Goal: Task Accomplishment & Management: Manage account settings

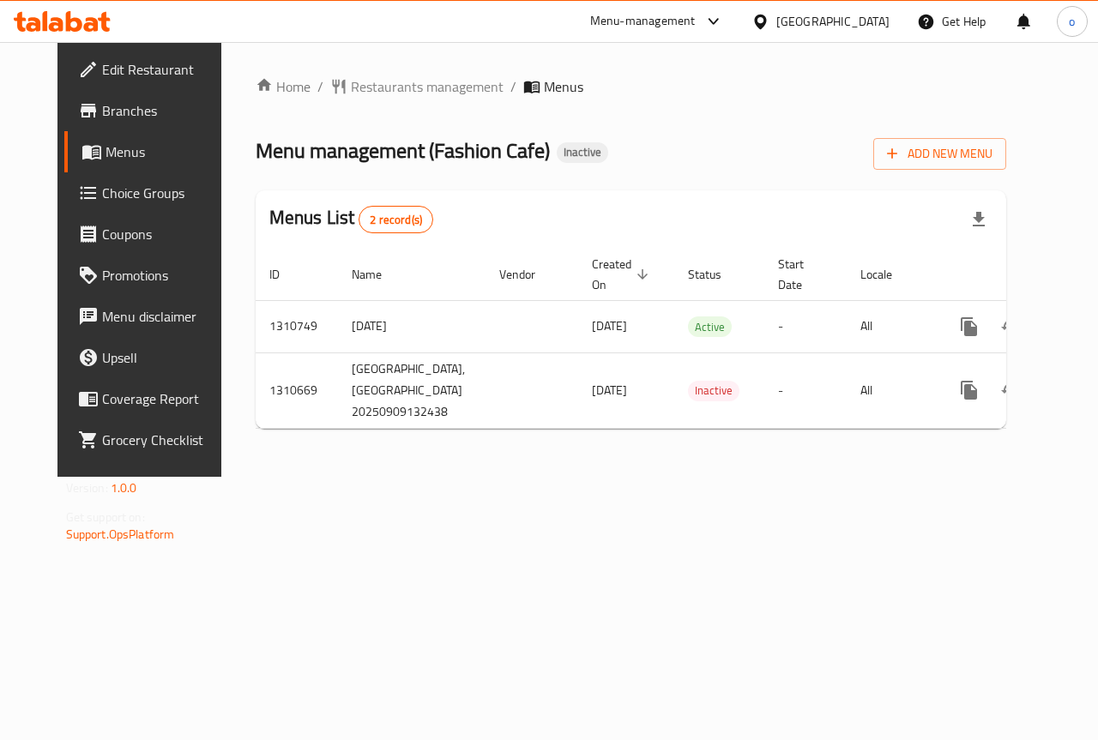
click at [105, 194] on span "Choice Groups" at bounding box center [164, 193] width 125 height 21
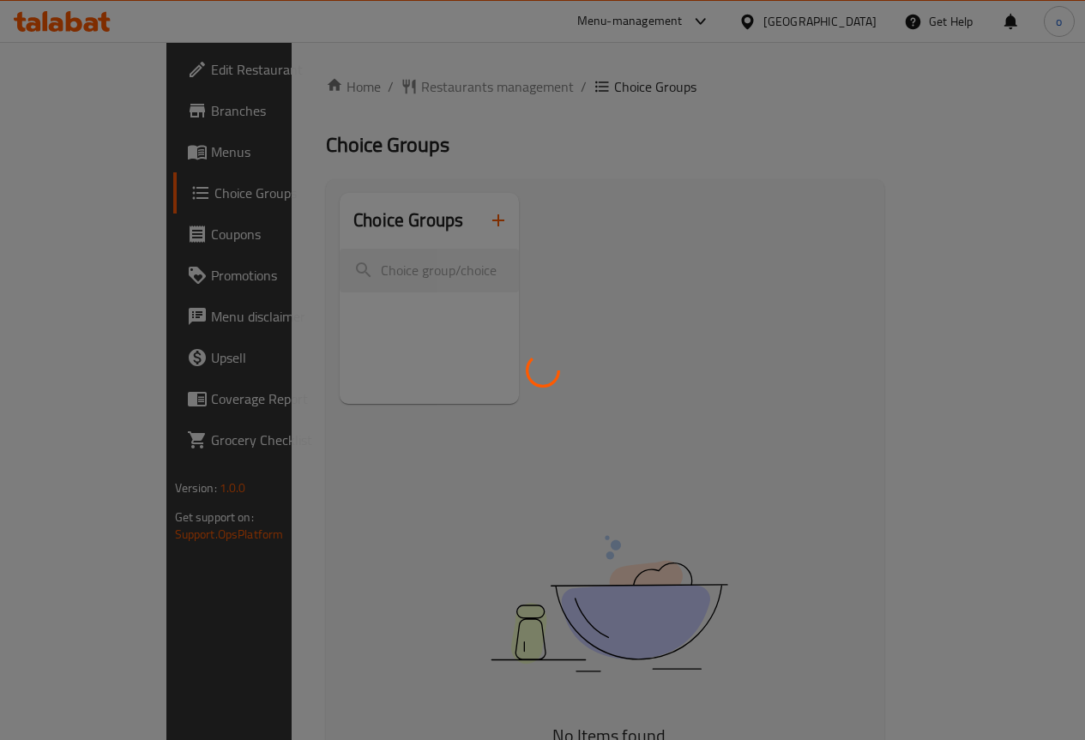
click at [108, 232] on div at bounding box center [542, 370] width 1085 height 740
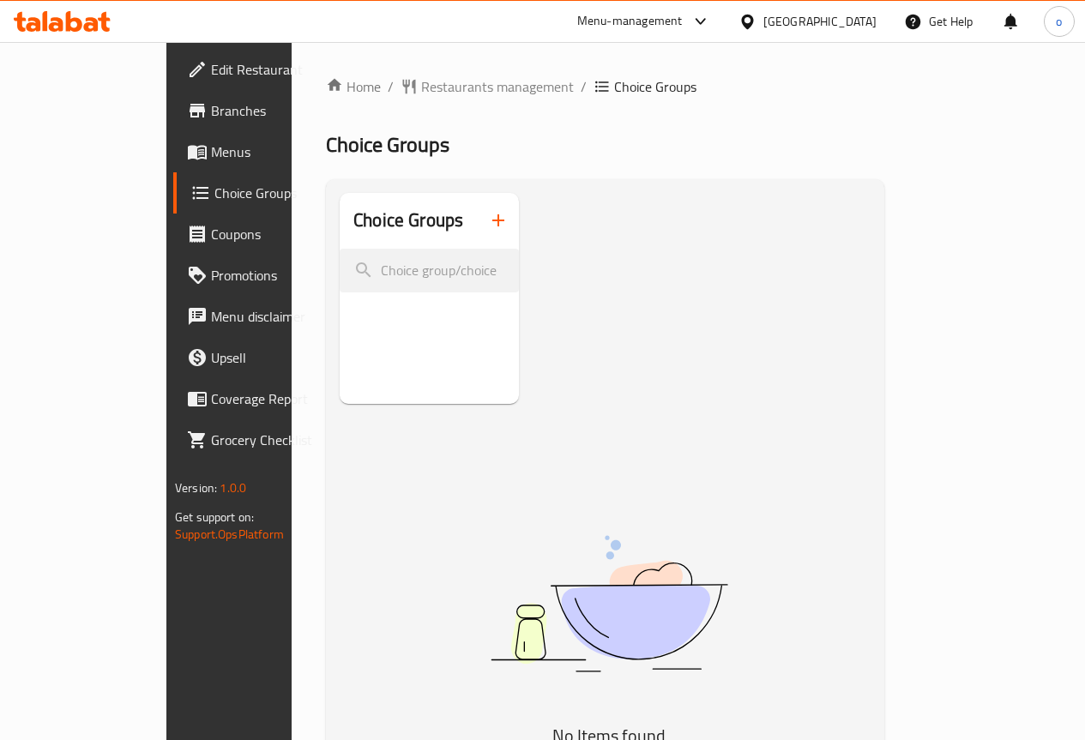
click at [211, 110] on span "Branches" at bounding box center [272, 110] width 123 height 21
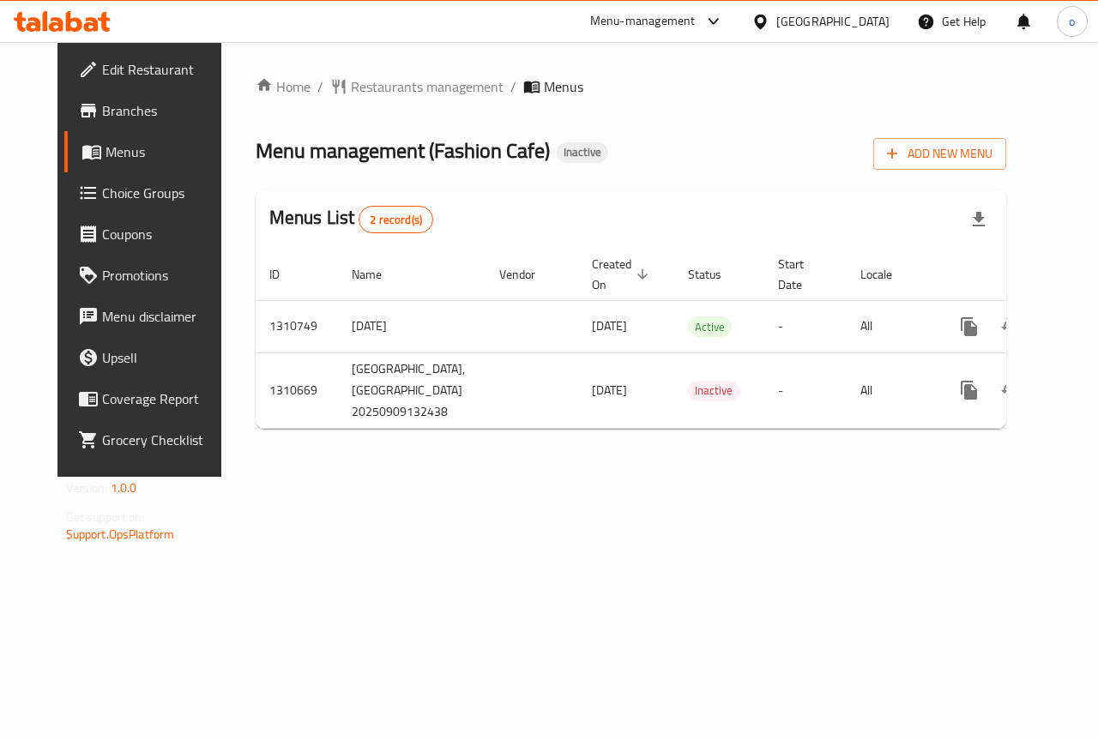
click at [112, 78] on span "Edit Restaurant" at bounding box center [164, 69] width 125 height 21
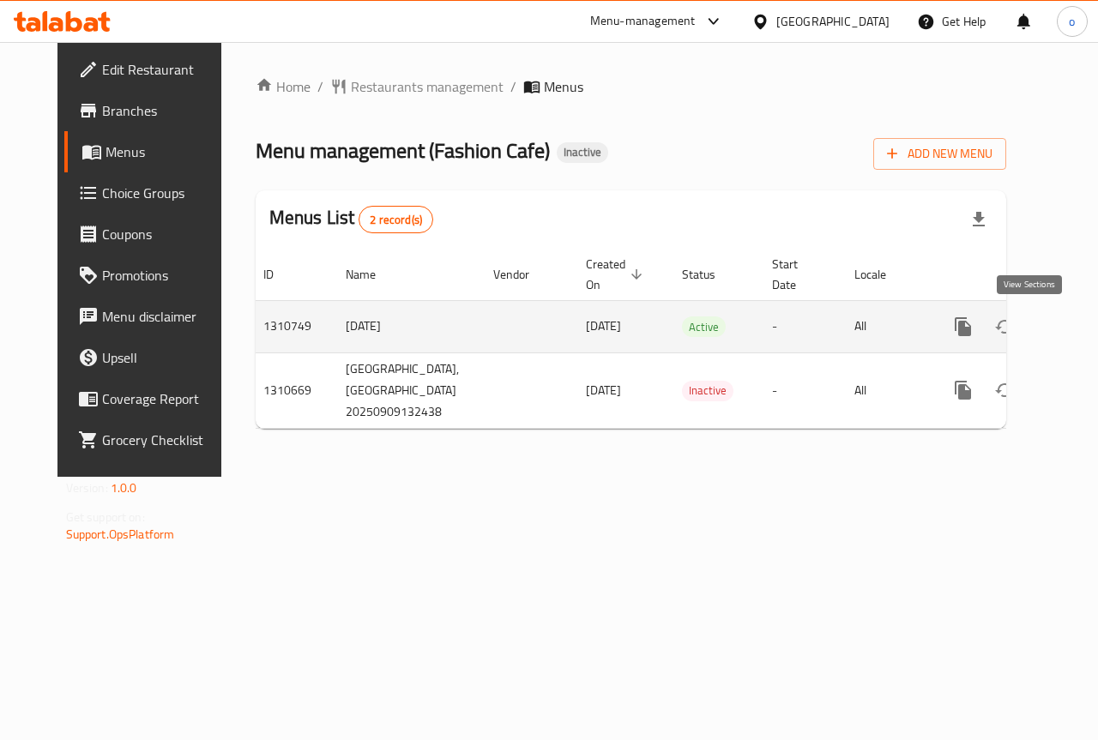
click at [1066, 337] on link "enhanced table" at bounding box center [1086, 326] width 41 height 41
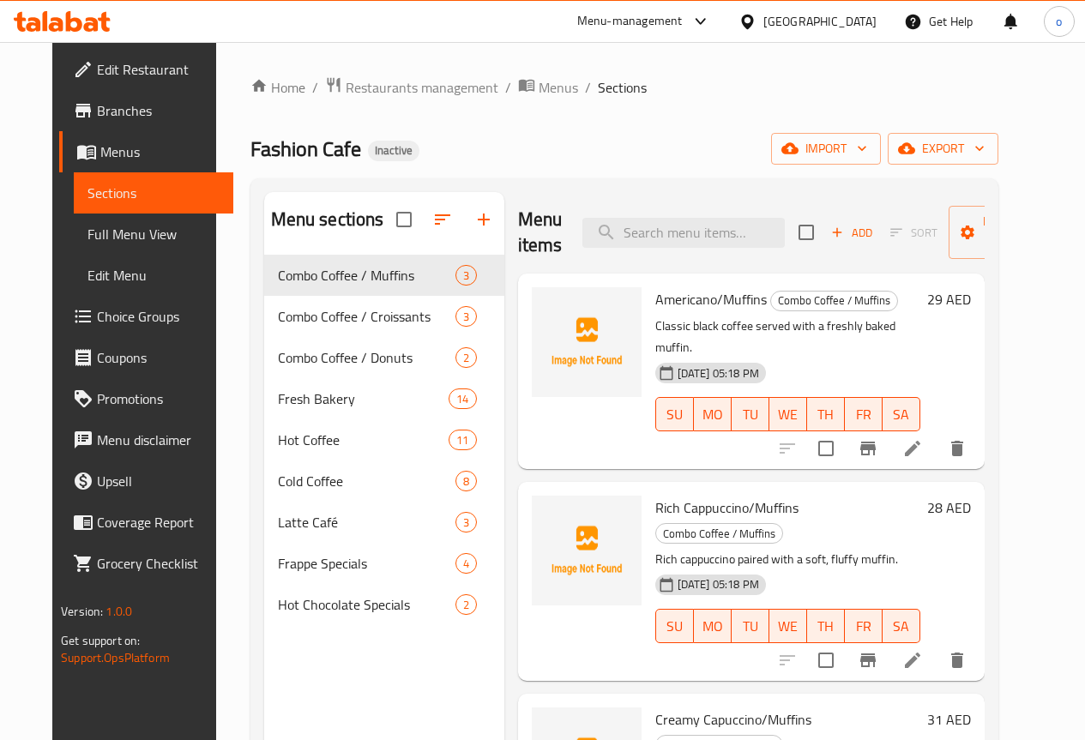
click at [128, 155] on span "Menus" at bounding box center [159, 152] width 119 height 21
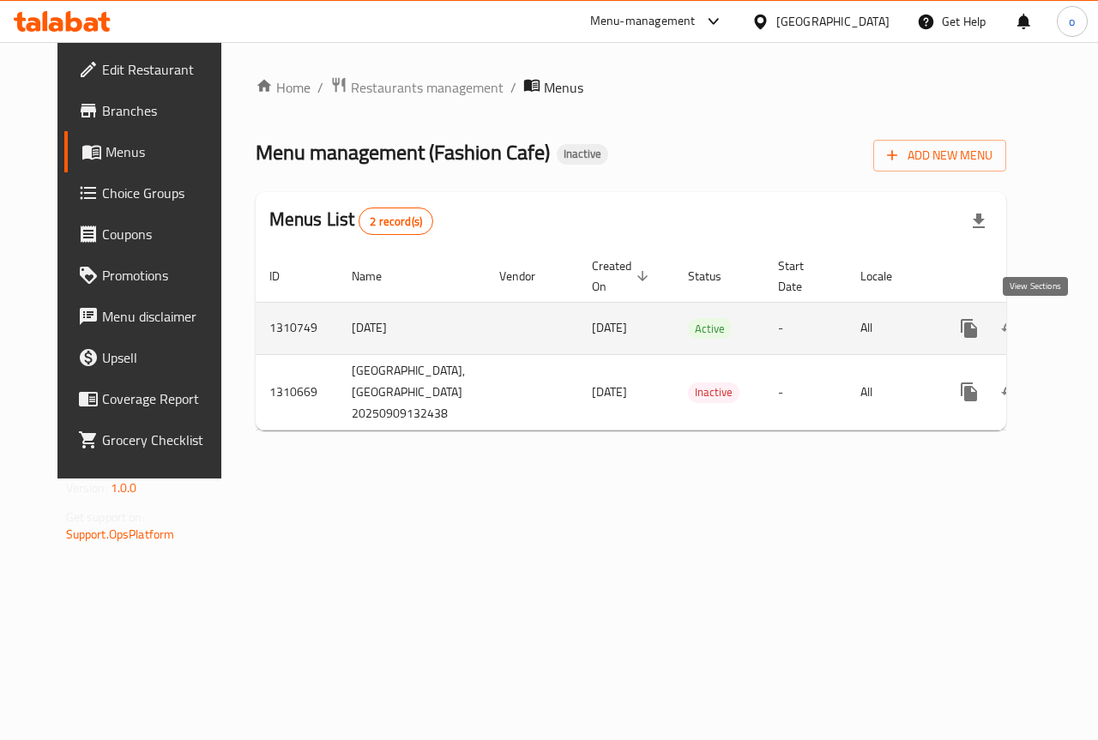
click at [1083, 323] on icon "enhanced table" at bounding box center [1093, 328] width 21 height 21
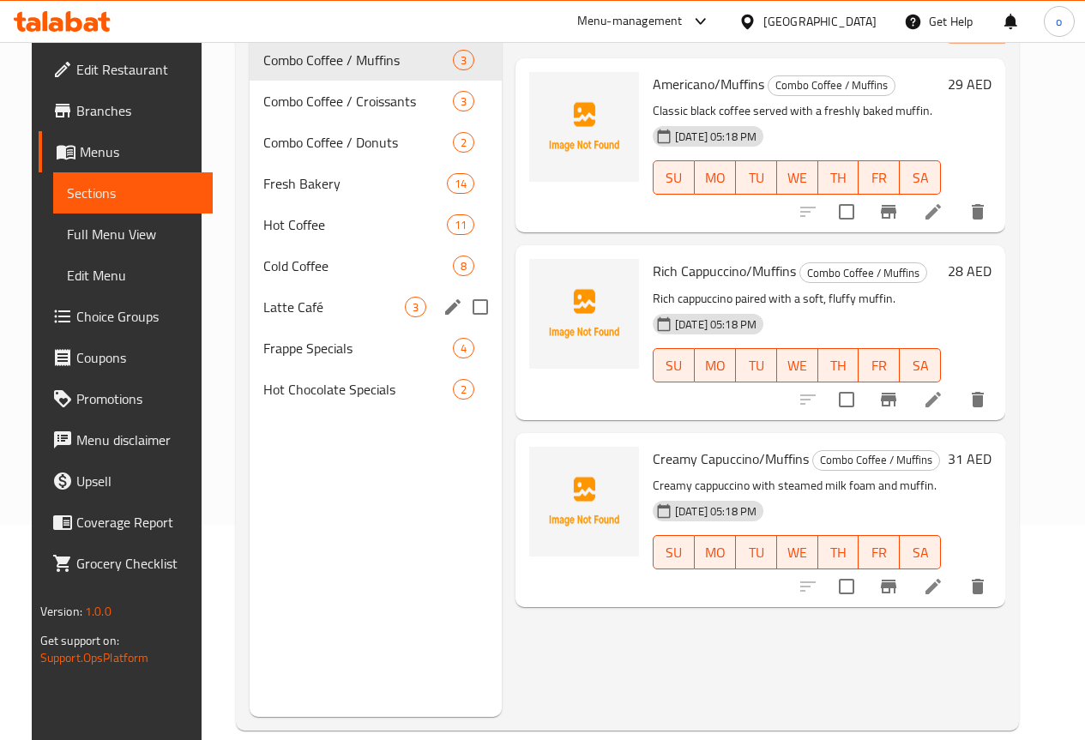
scroll to position [240, 0]
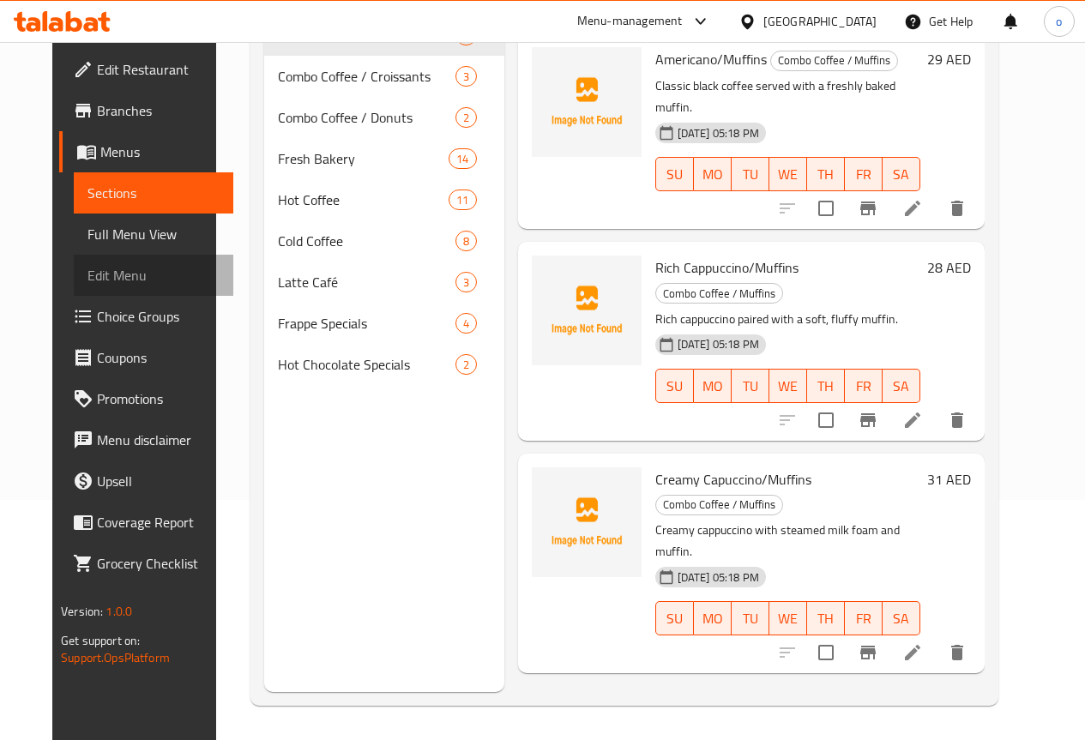
click at [104, 268] on span "Edit Menu" at bounding box center [153, 275] width 132 height 21
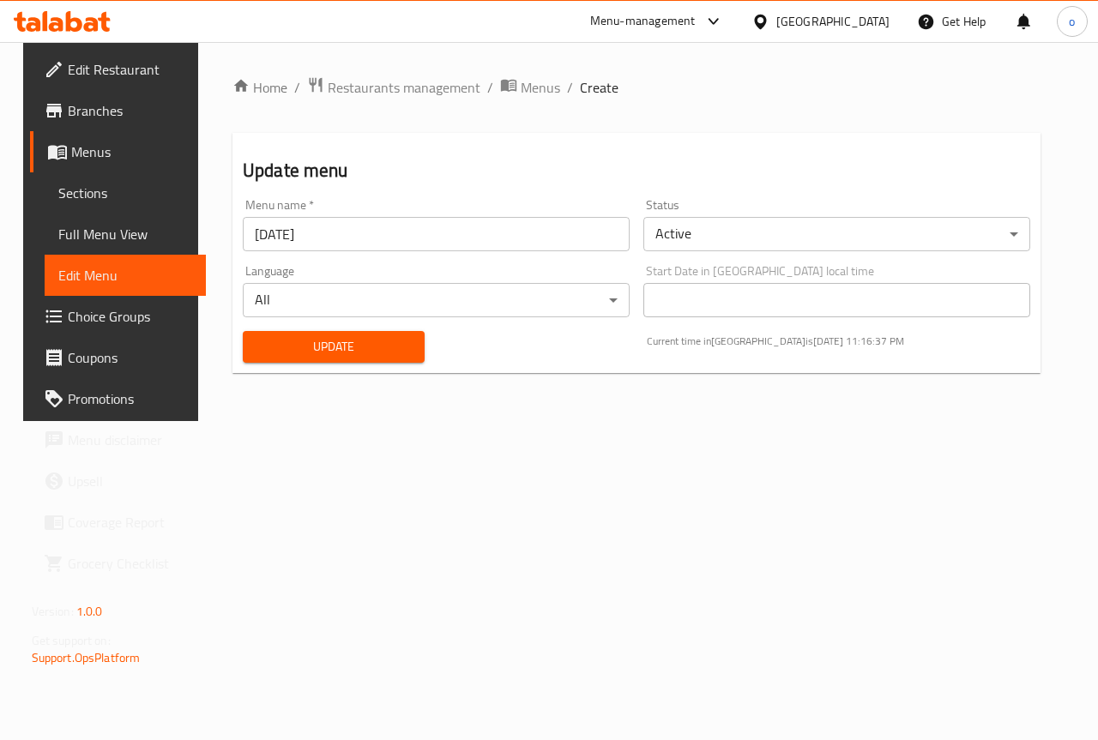
click at [105, 298] on link "Choice Groups" at bounding box center [118, 316] width 177 height 41
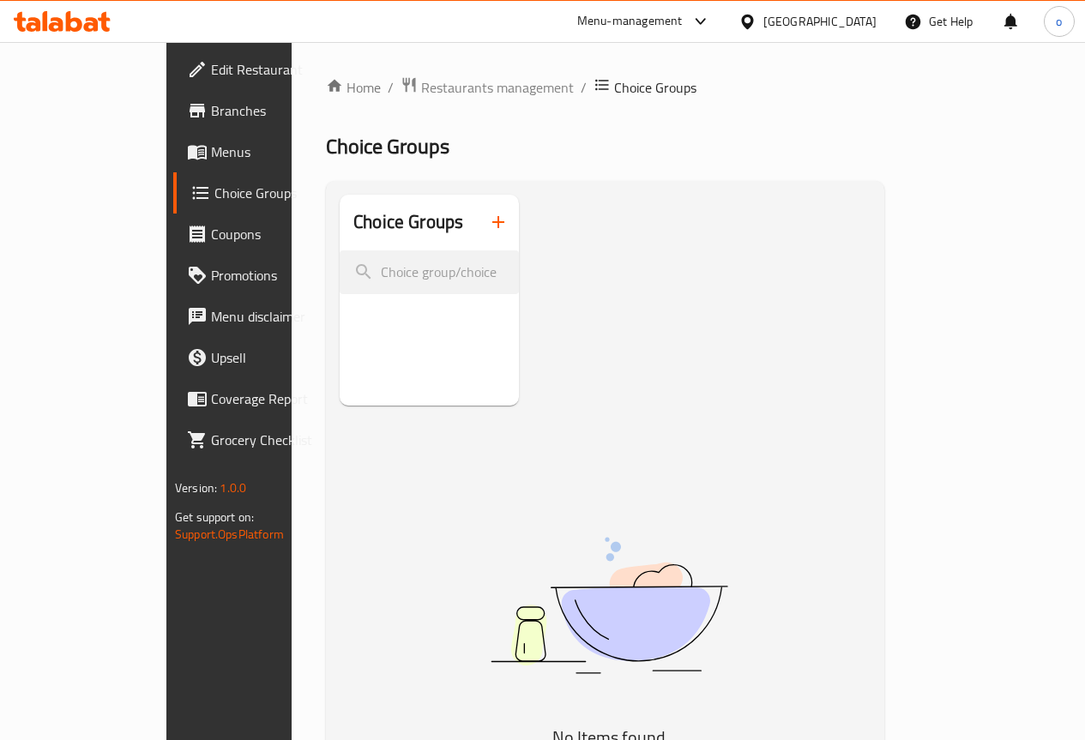
click at [211, 316] on span "Menu disclaimer" at bounding box center [272, 316] width 123 height 21
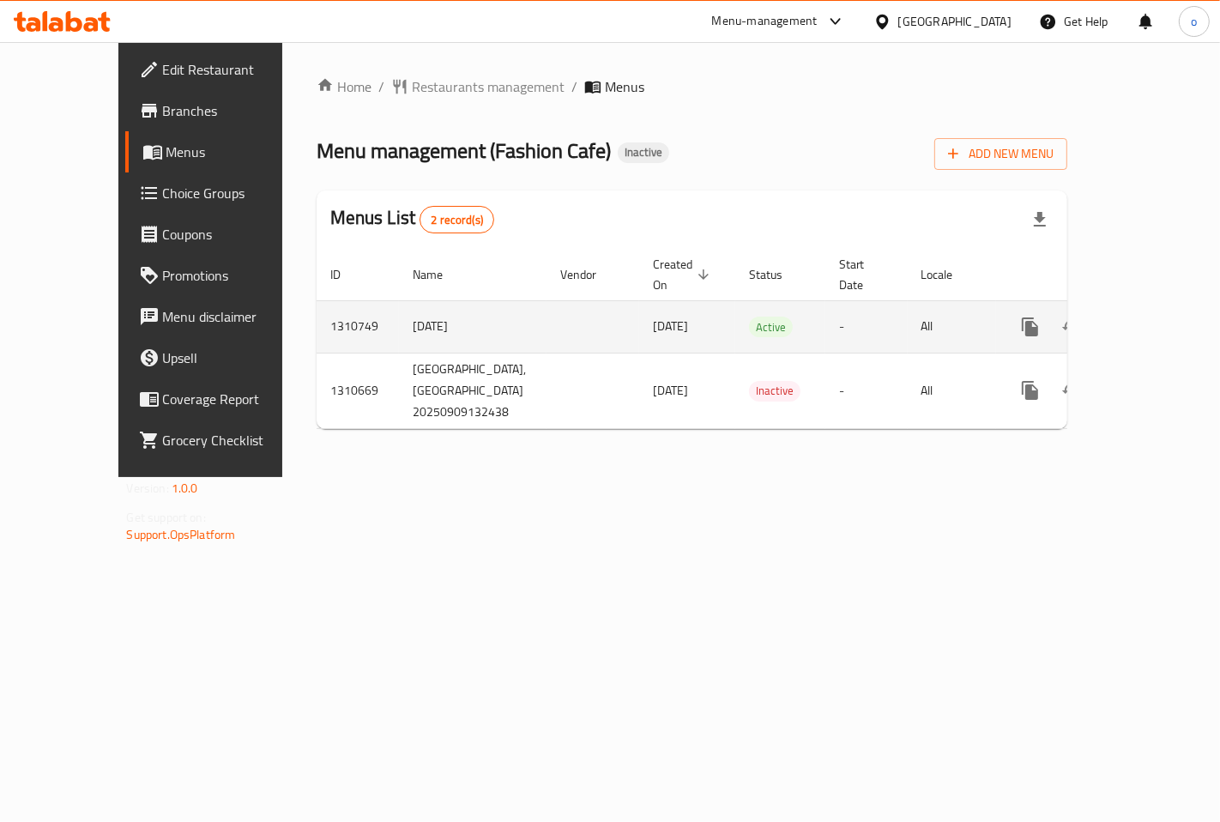
click at [1148, 317] on icon "enhanced table" at bounding box center [1153, 327] width 21 height 21
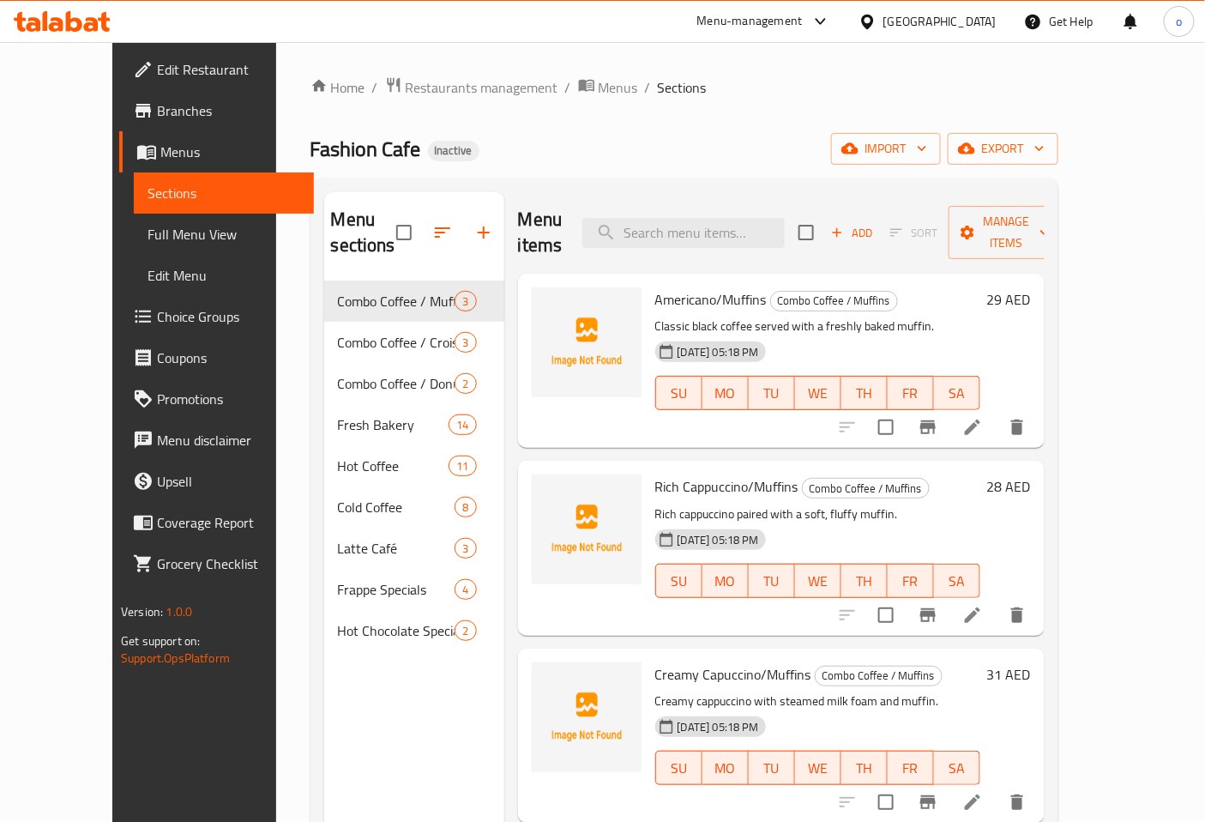
click at [148, 244] on span "Full Menu View" at bounding box center [224, 234] width 153 height 21
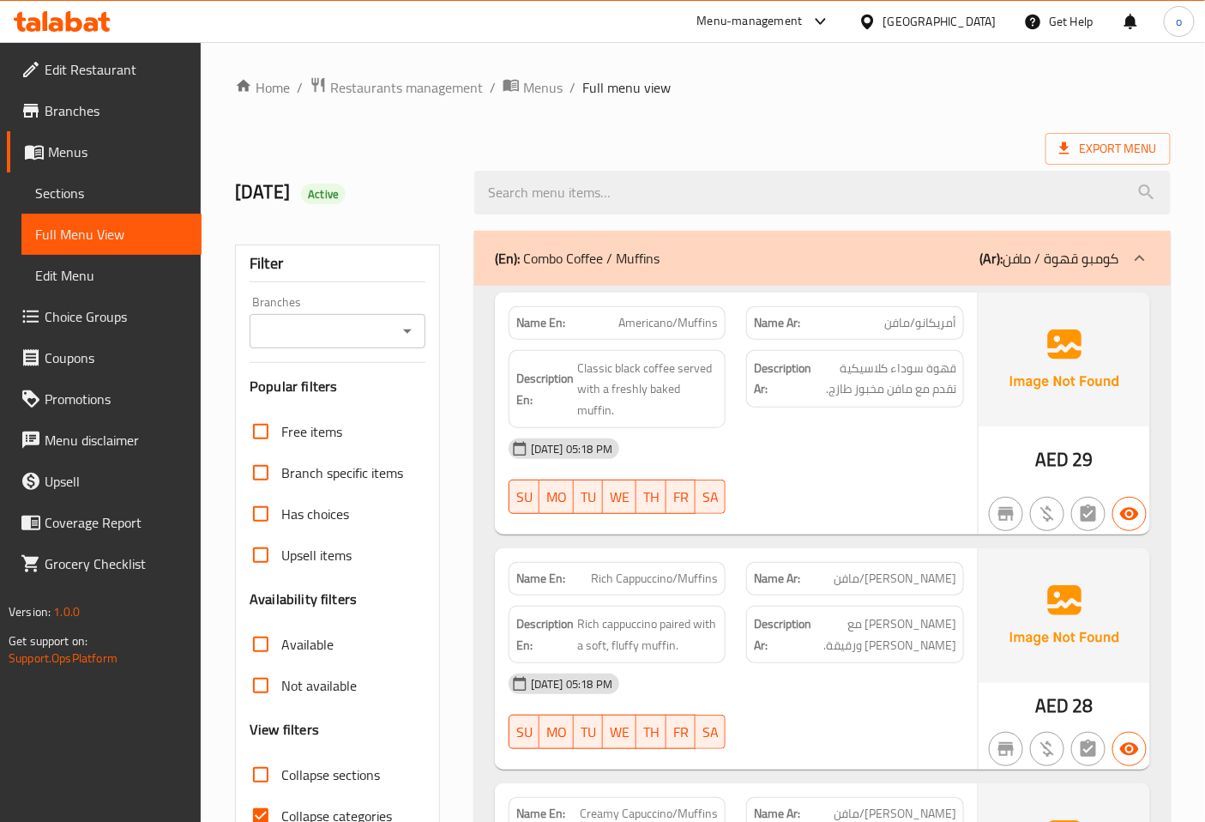
scroll to position [95, 0]
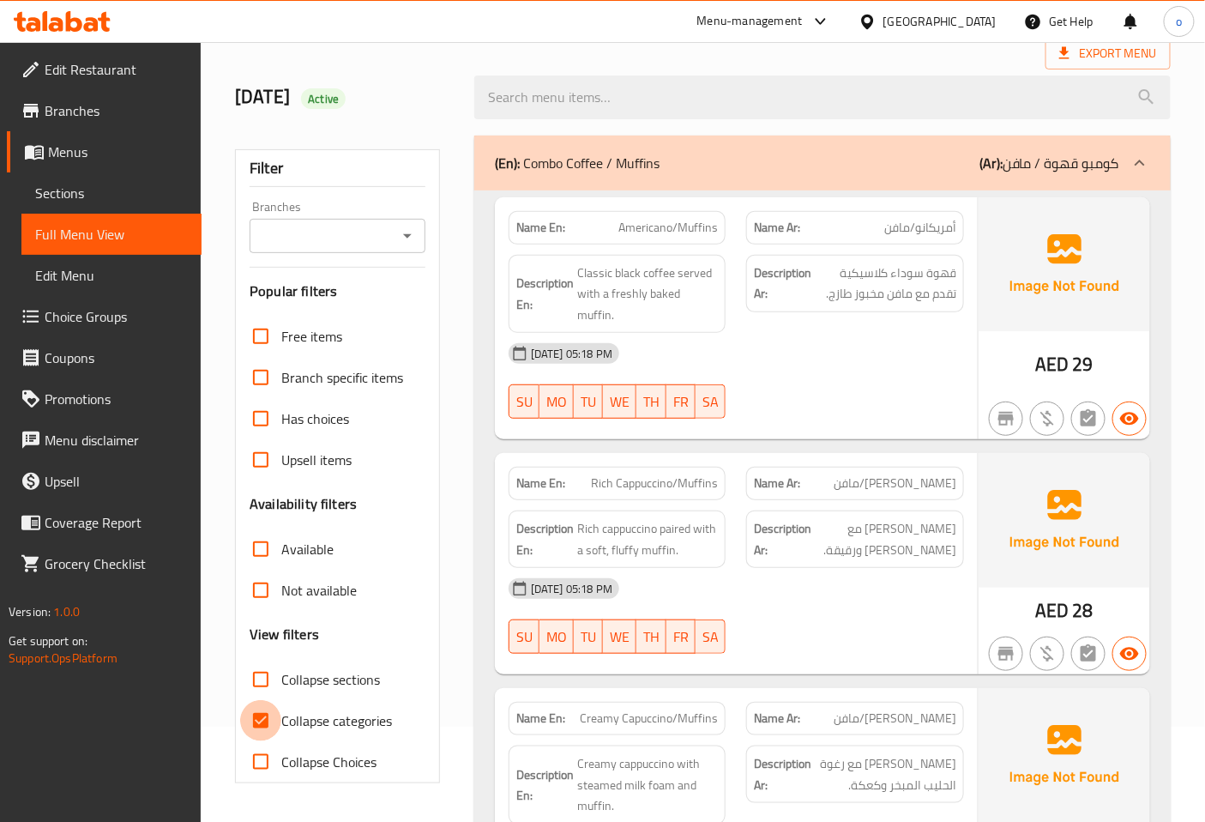
click at [275, 733] on input "Collapse categories" at bounding box center [260, 720] width 41 height 41
checkbox input "false"
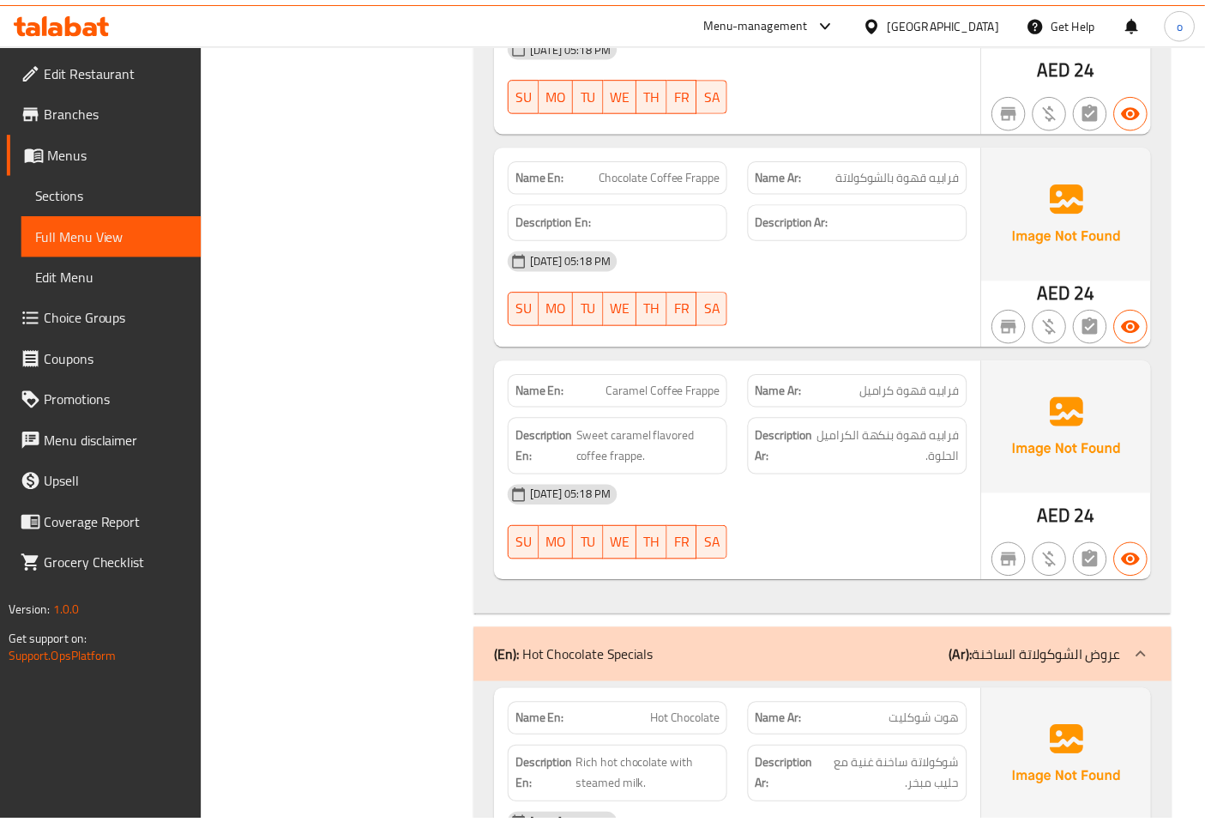
scroll to position [12076, 0]
